Goal: Navigation & Orientation: Find specific page/section

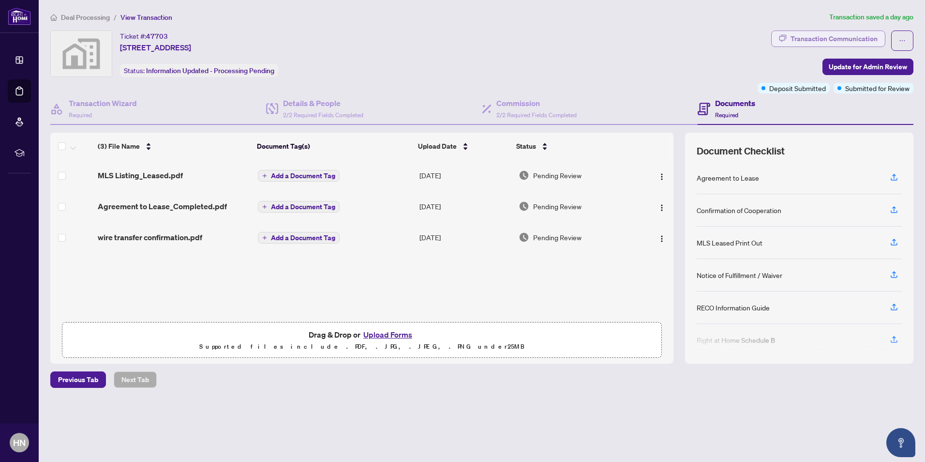
click at [830, 40] on div "Transaction Communication" at bounding box center [834, 38] width 87 height 15
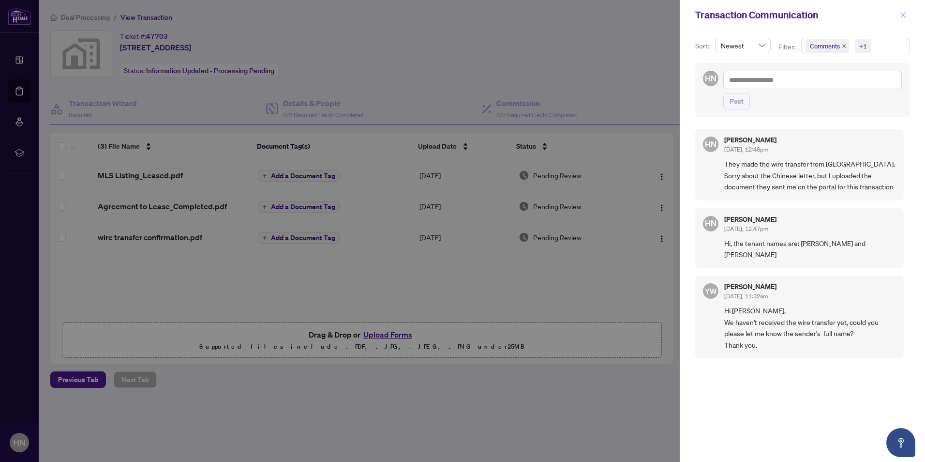
click at [904, 15] on icon "close" at bounding box center [903, 15] width 7 height 7
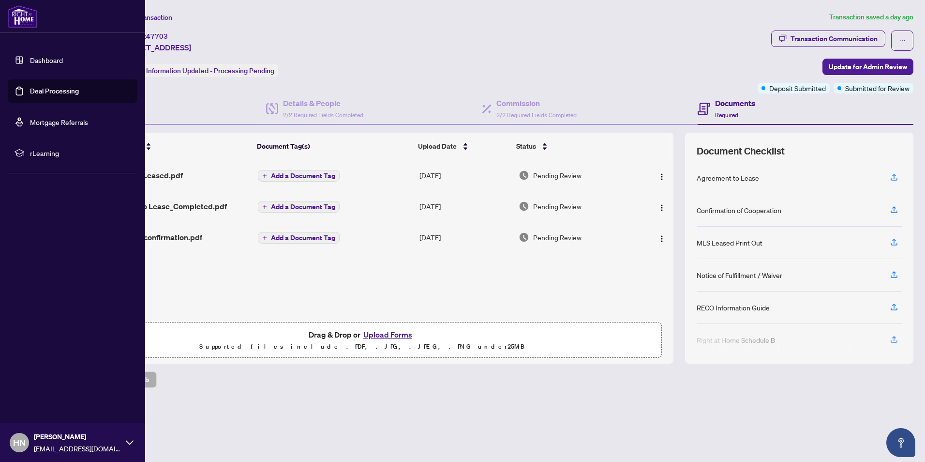
click at [43, 60] on link "Dashboard" at bounding box center [46, 60] width 33 height 9
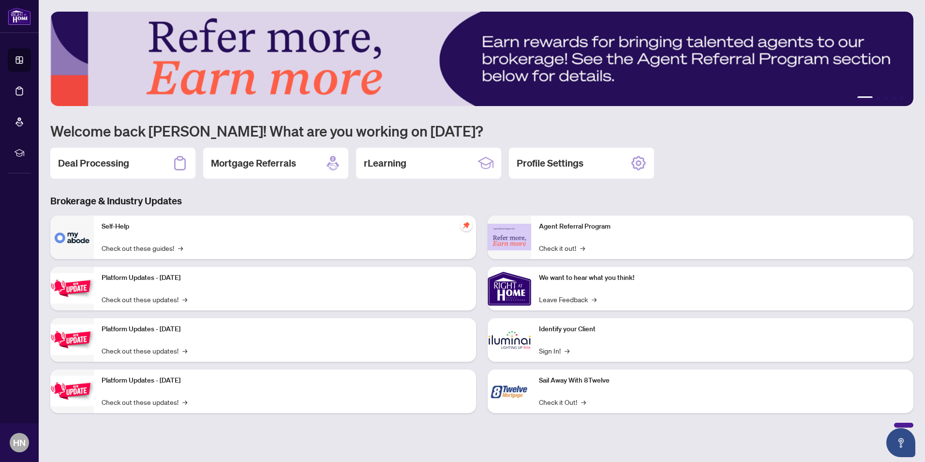
click at [484, 200] on h3 "Brokerage & Industry Updates" at bounding box center [481, 201] width 863 height 14
